Goal: Information Seeking & Learning: Check status

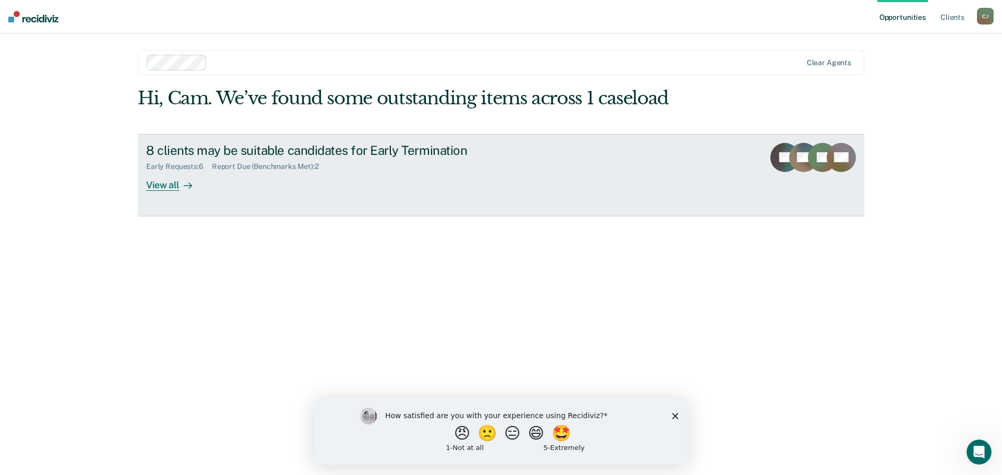
click at [455, 170] on div "Early Requests : 6 Report Due (Benchmarks Met) : 2" at bounding box center [329, 164] width 366 height 13
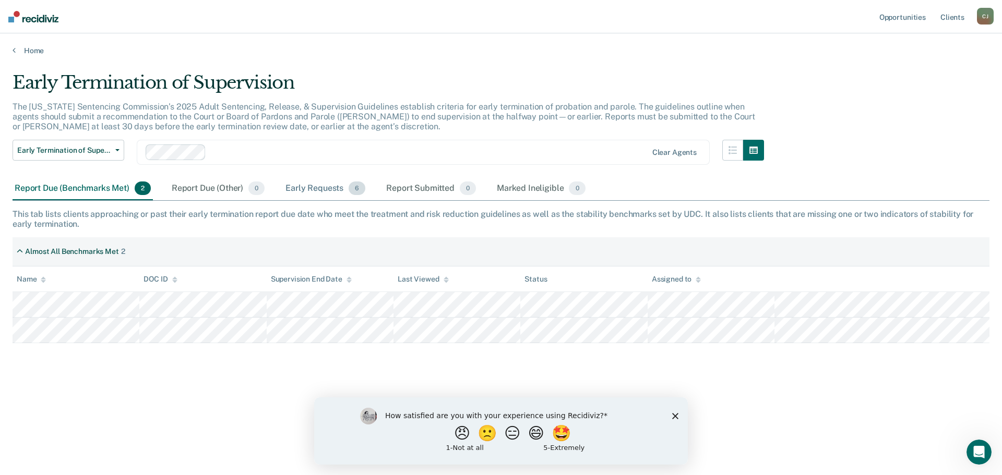
click at [322, 193] on div "Early Requests 6" at bounding box center [325, 188] width 84 height 23
